Goal: Information Seeking & Learning: Learn about a topic

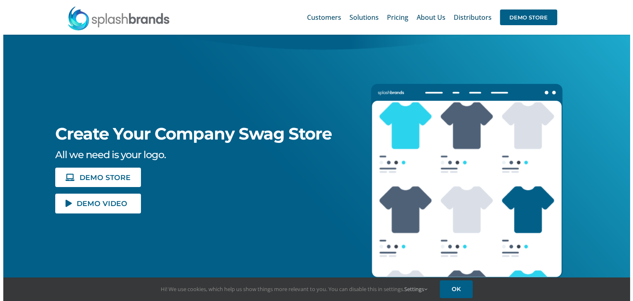
scroll to position [82, 0]
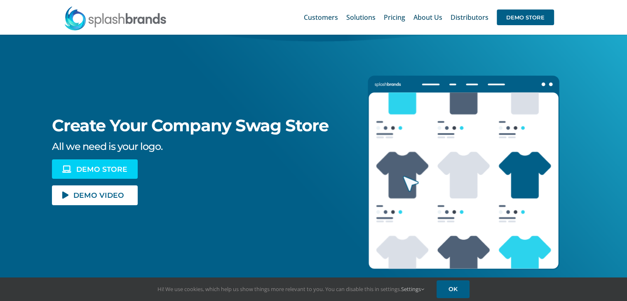
click at [97, 163] on link "DEMO STORE" at bounding box center [95, 168] width 86 height 19
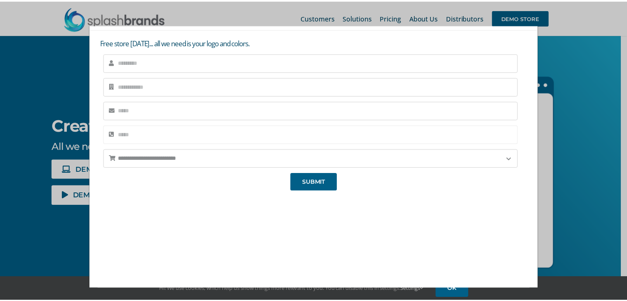
scroll to position [0, 0]
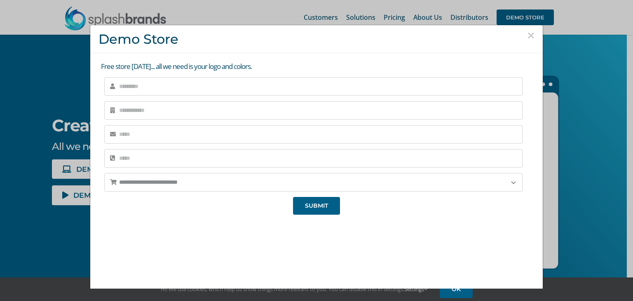
click at [527, 32] on button "×" at bounding box center [530, 35] width 7 height 12
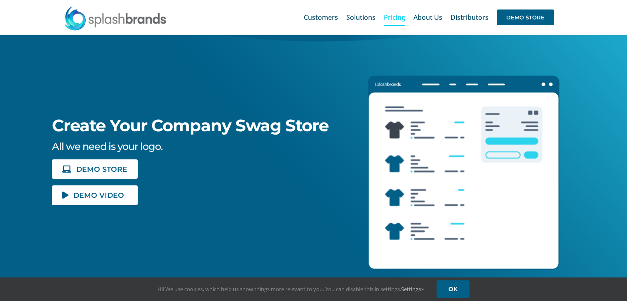
click at [399, 19] on span "Pricing" at bounding box center [394, 17] width 21 height 7
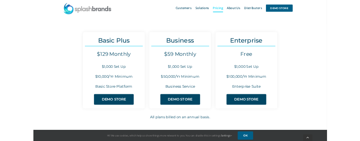
scroll to position [101, 0]
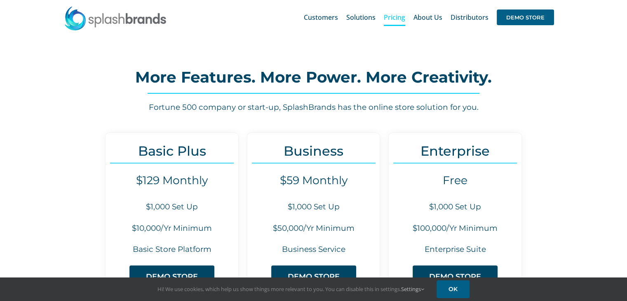
scroll to position [41, 0]
